Goal: Task Accomplishment & Management: Complete application form

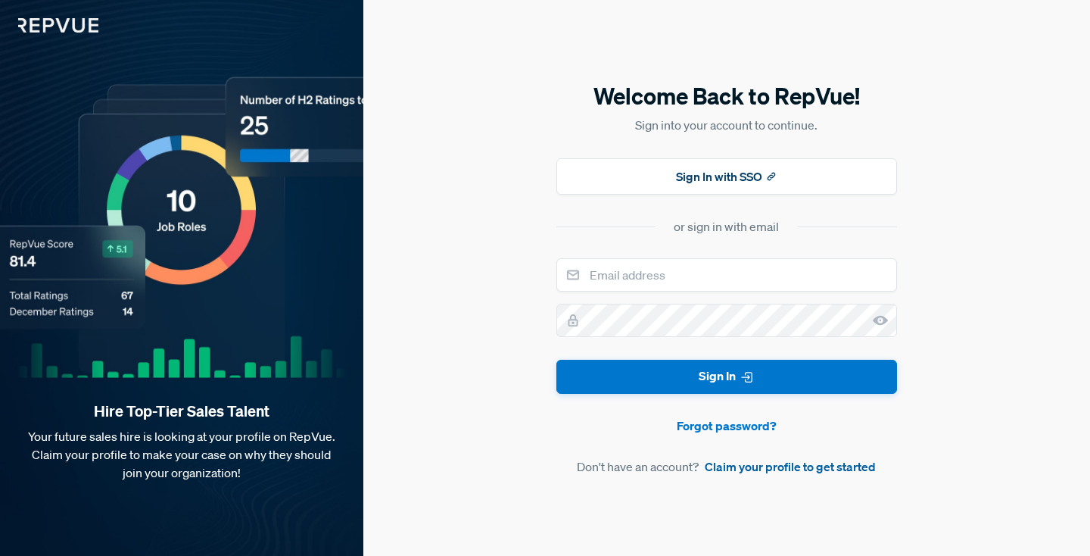
click at [767, 464] on link "Claim your profile to get started" at bounding box center [790, 466] width 171 height 18
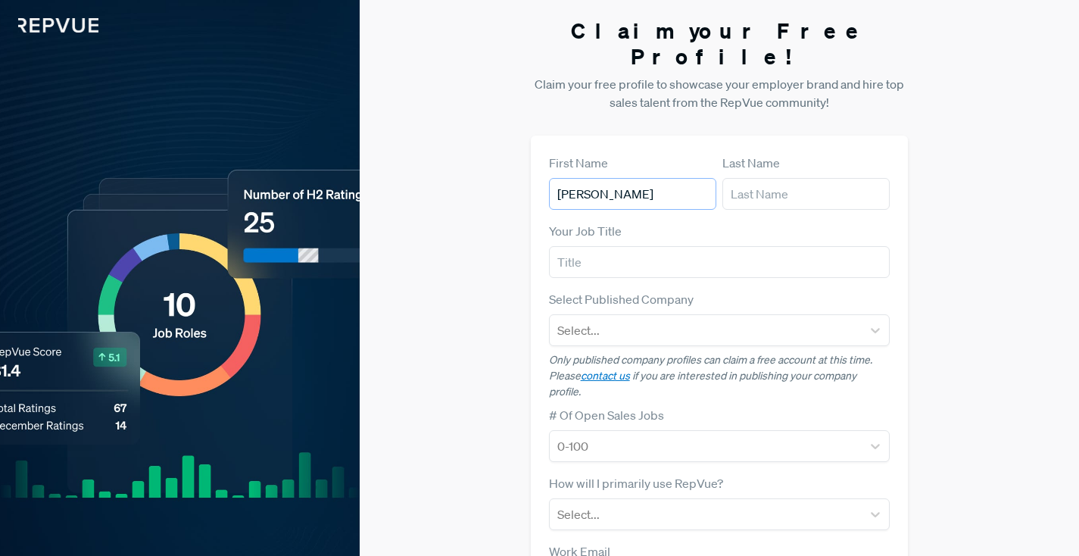
type input "[PERSON_NAME]"
type input "Gregoire"
type input "Enterprise Business Development Representative"
click at [705, 319] on div at bounding box center [706, 329] width 298 height 21
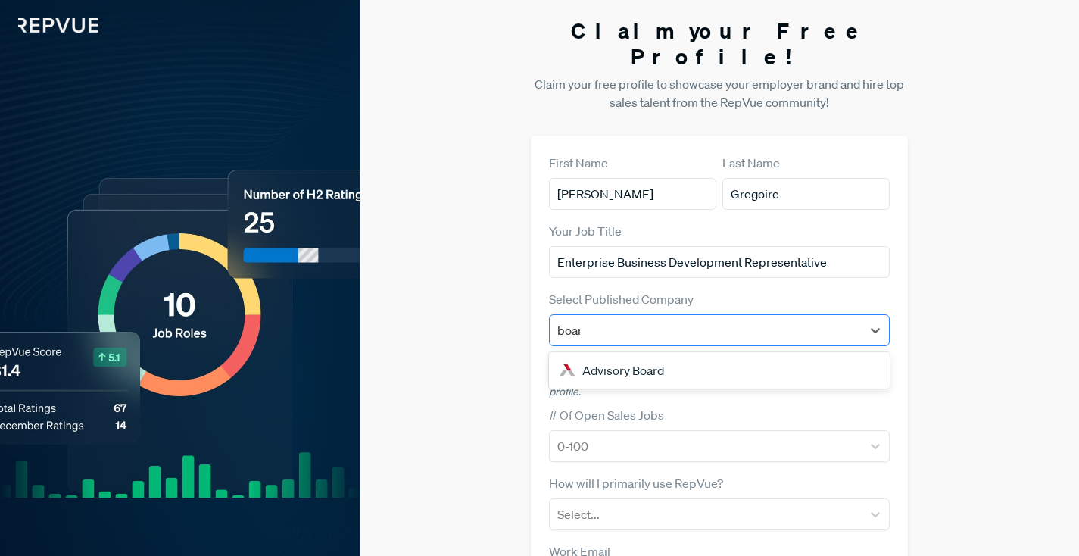
type input "board"
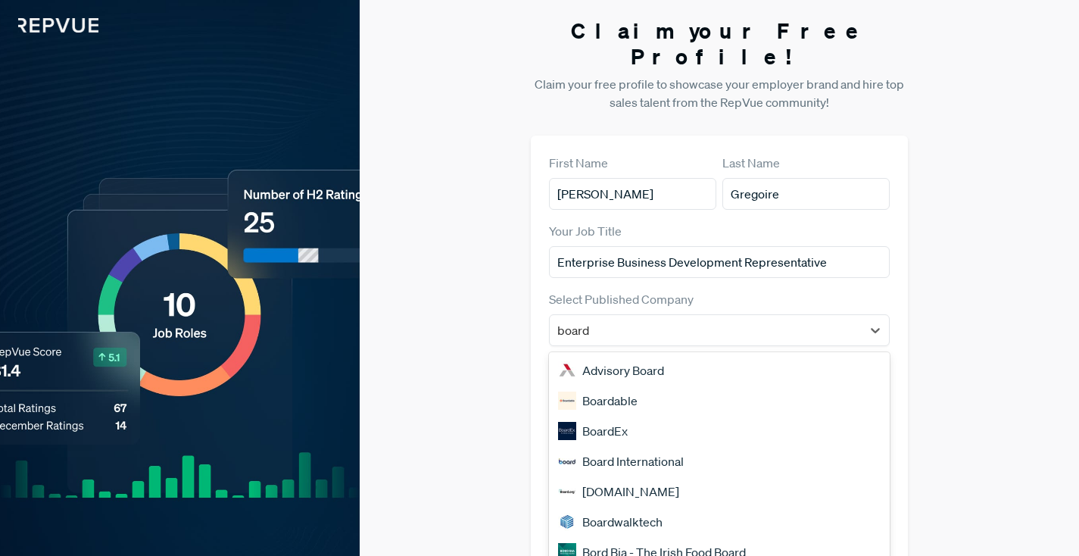
click at [645, 446] on div "Board International" at bounding box center [719, 461] width 341 height 30
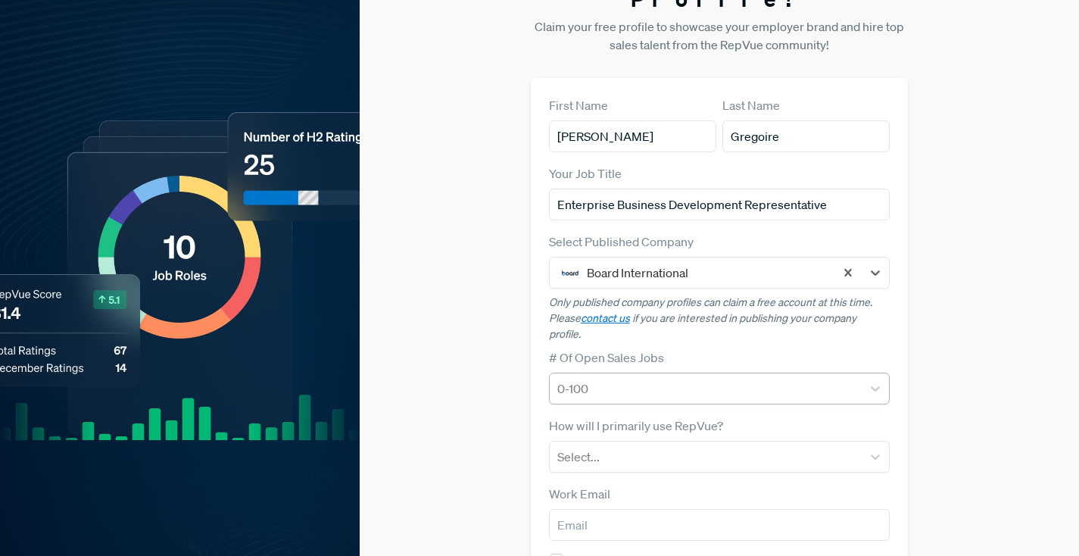
click at [656, 403] on div "0-100" at bounding box center [719, 388] width 341 height 32
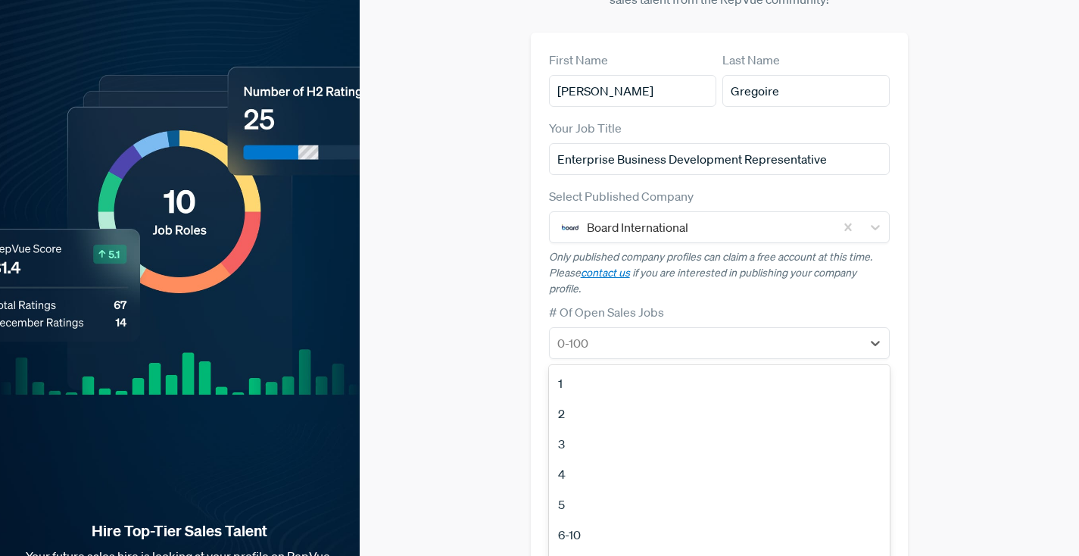
scroll to position [104, 0]
click at [643, 458] on div "4" at bounding box center [719, 473] width 341 height 30
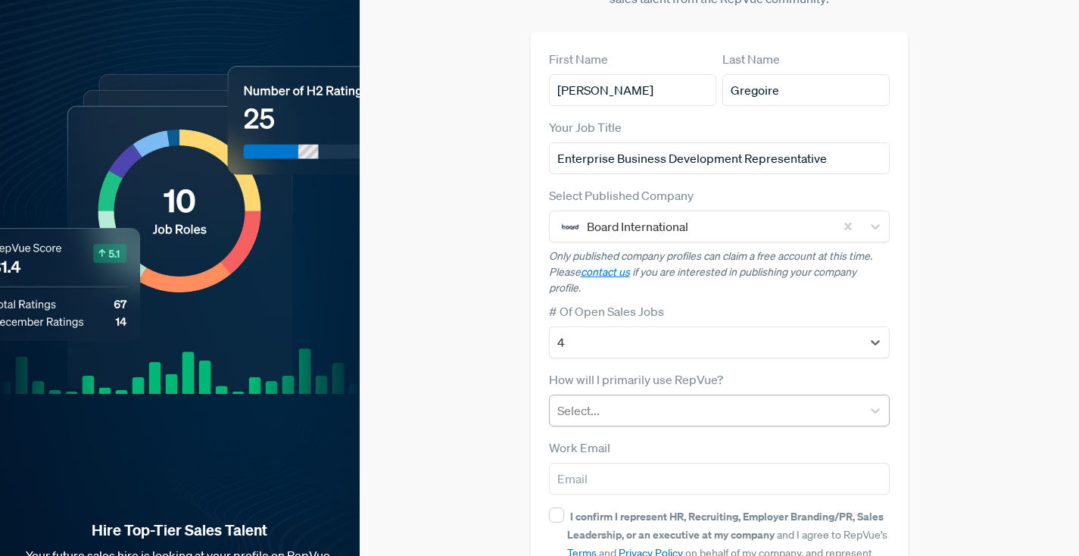
click at [655, 400] on div at bounding box center [706, 410] width 298 height 21
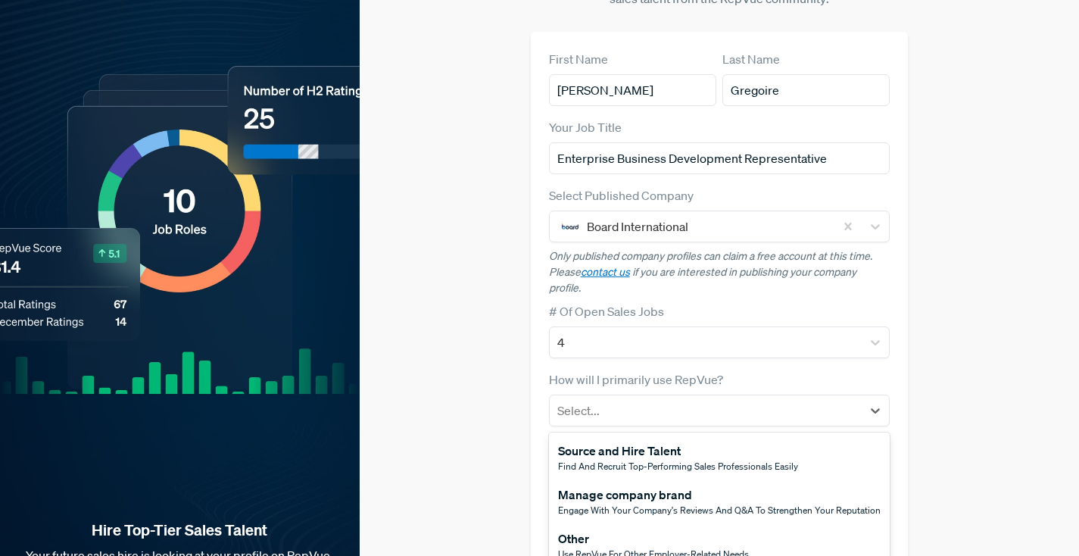
click at [634, 503] on span "Engage with your company's reviews and Q&A to strengthen your reputation" at bounding box center [719, 509] width 322 height 13
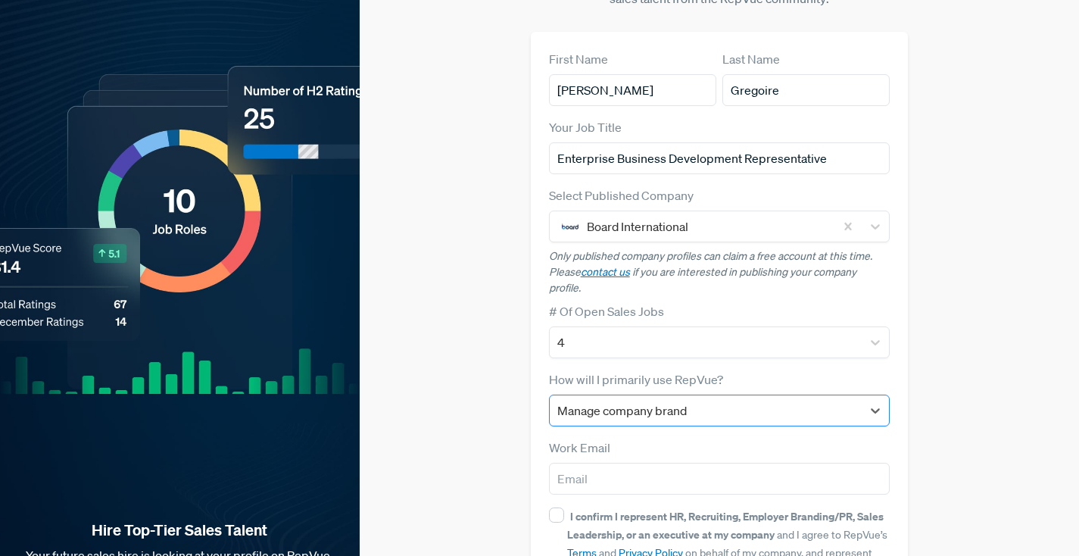
click at [652, 401] on div "Manage company brand" at bounding box center [706, 410] width 298 height 18
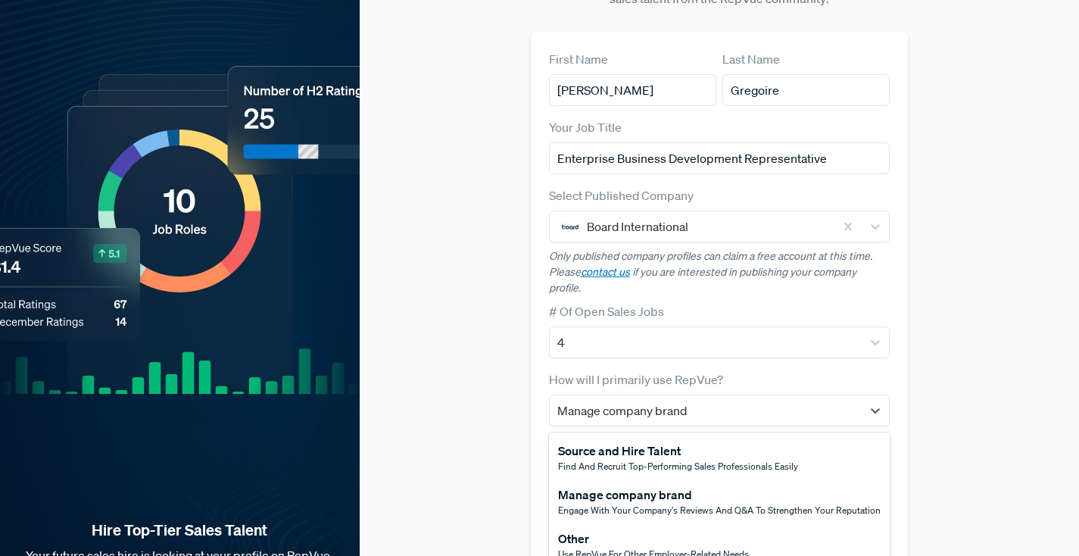
click at [652, 547] on span "Use RepVue for other employer-related needs" at bounding box center [653, 553] width 191 height 13
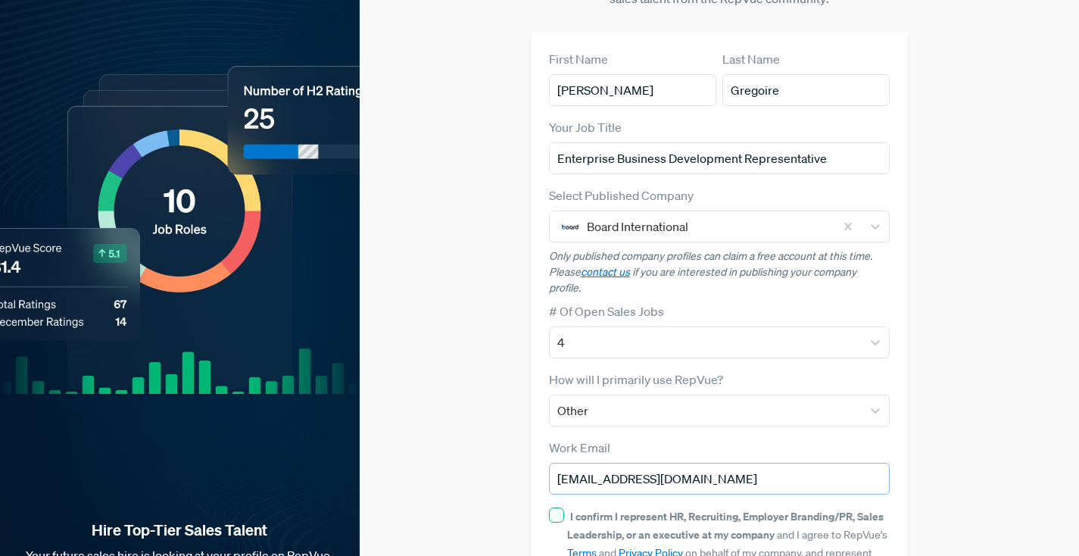
type input "[EMAIL_ADDRESS][DOMAIN_NAME]"
click at [555, 507] on input "I confirm I represent HR, Recruiting, Employer Branding/PR, Sales Leadership, o…" at bounding box center [556, 514] width 15 height 15
checkbox input "true"
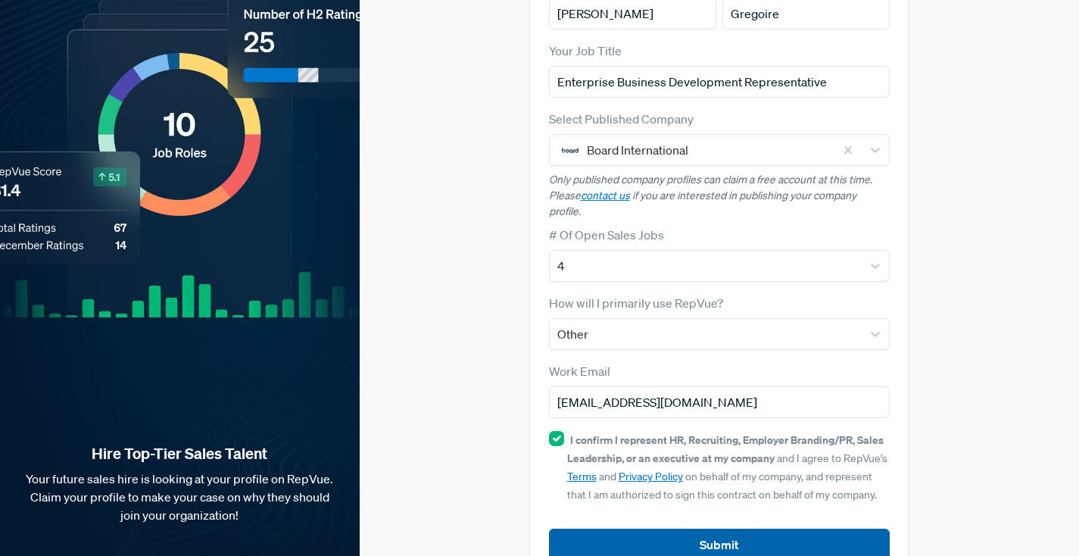
click at [802, 528] on button "Submit" at bounding box center [719, 544] width 341 height 33
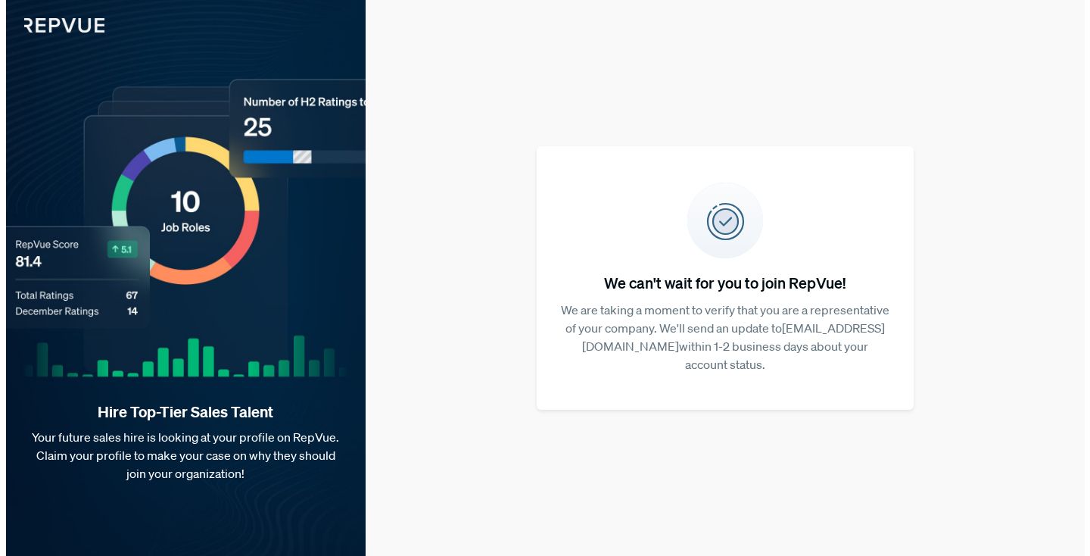
scroll to position [0, 0]
